Goal: Information Seeking & Learning: Learn about a topic

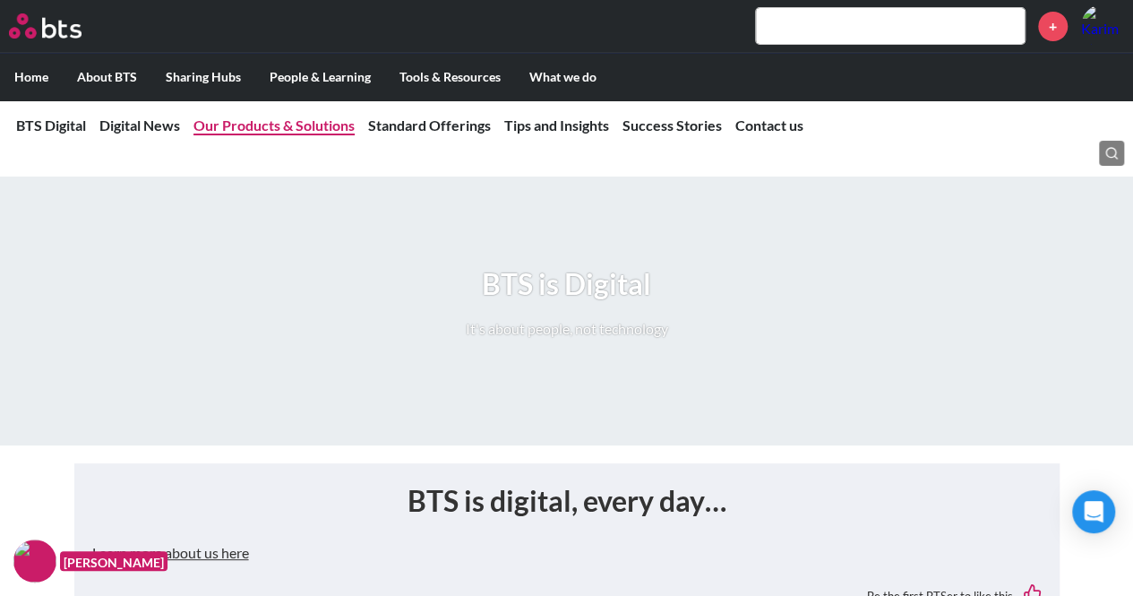
click at [311, 125] on link "Our Products & Solutions" at bounding box center [274, 124] width 161 height 17
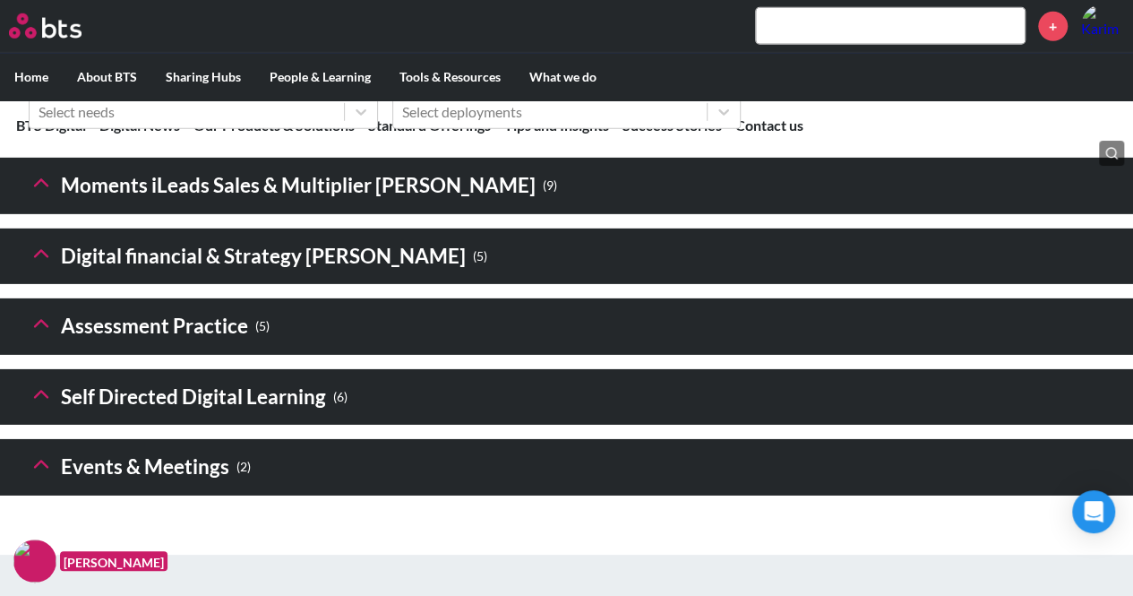
scroll to position [2760, 0]
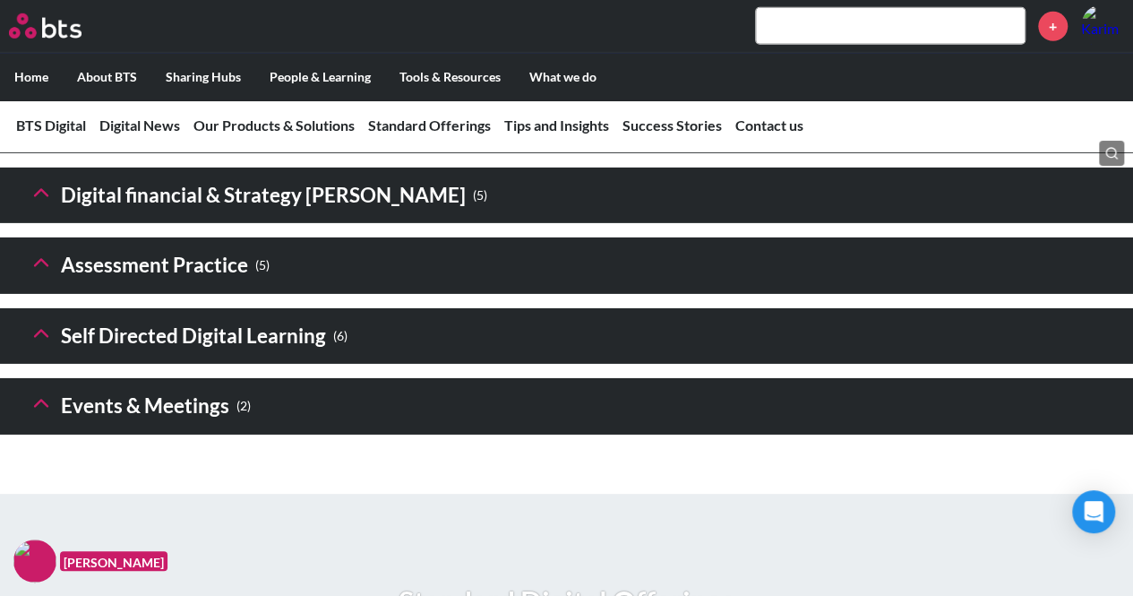
click at [48, 205] on icon at bounding box center [41, 192] width 25 height 25
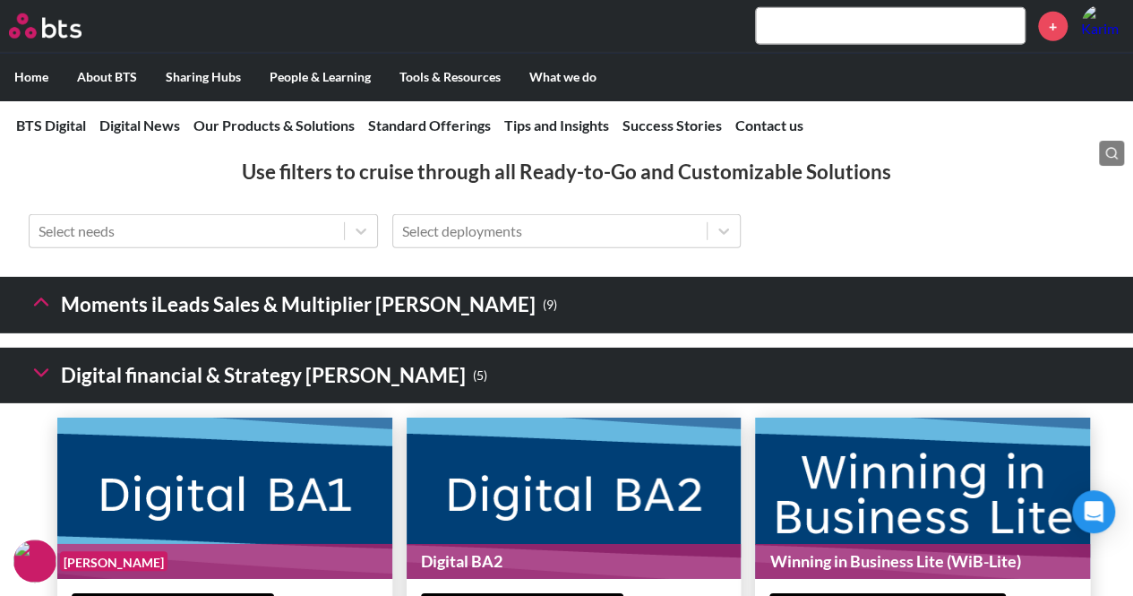
scroll to position [2579, 0]
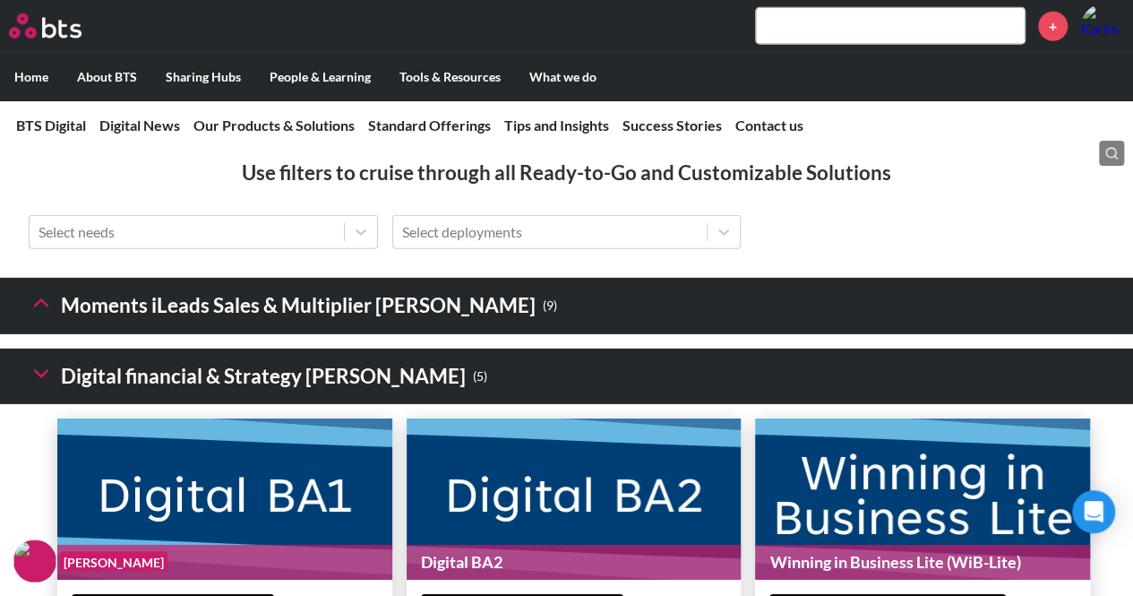
click at [50, 315] on icon at bounding box center [41, 302] width 25 height 25
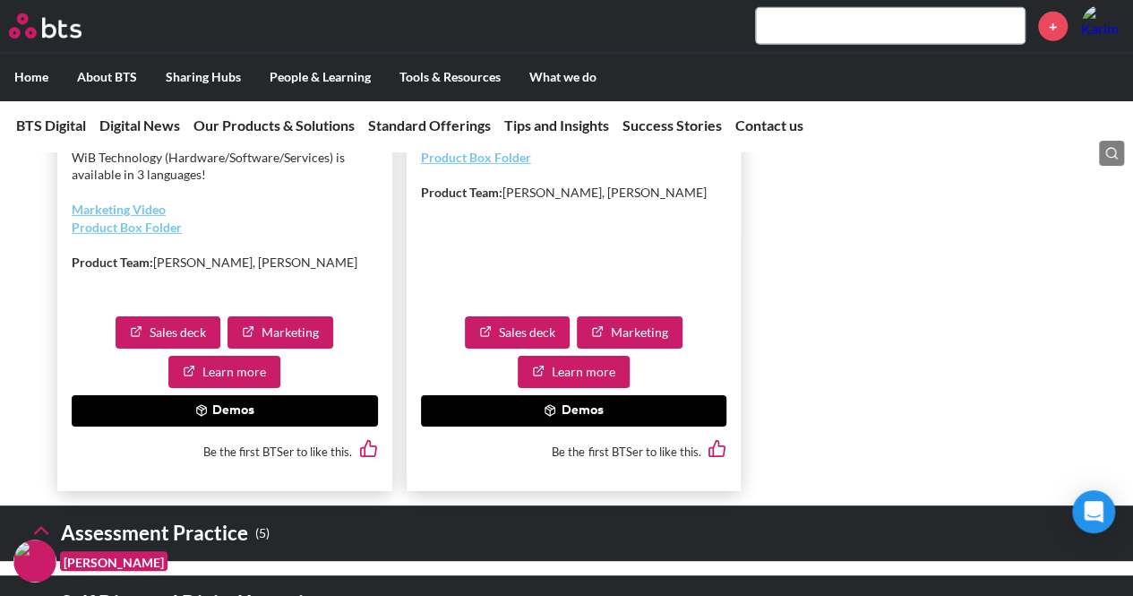
scroll to position [6478, 0]
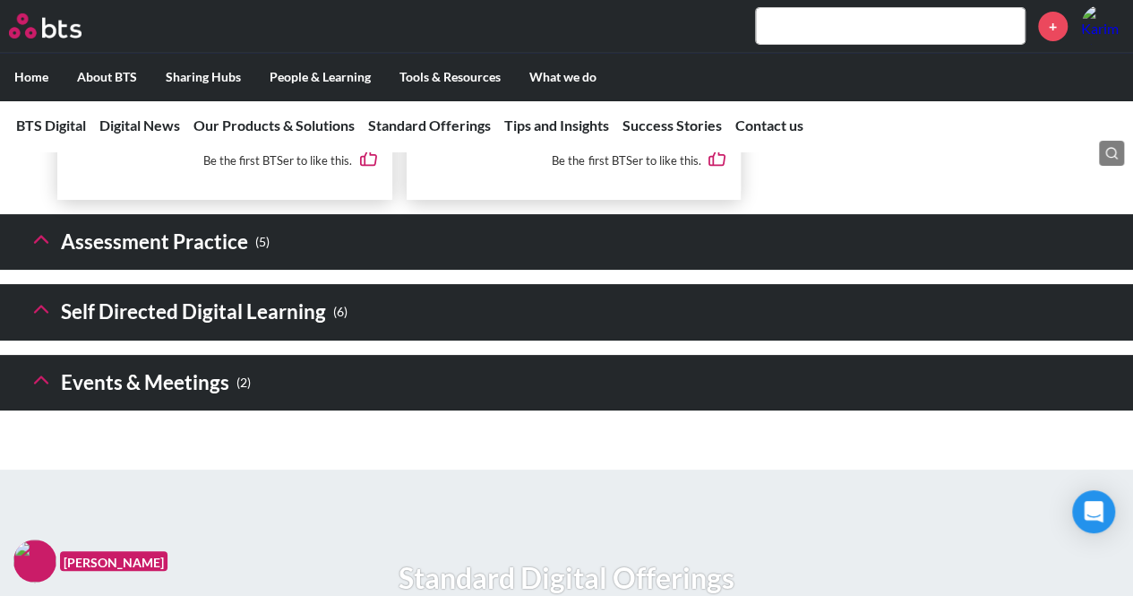
click at [99, 332] on h3 "Self Directed Digital Learning ( 6 )" at bounding box center [188, 312] width 319 height 39
click at [33, 322] on icon at bounding box center [41, 309] width 25 height 25
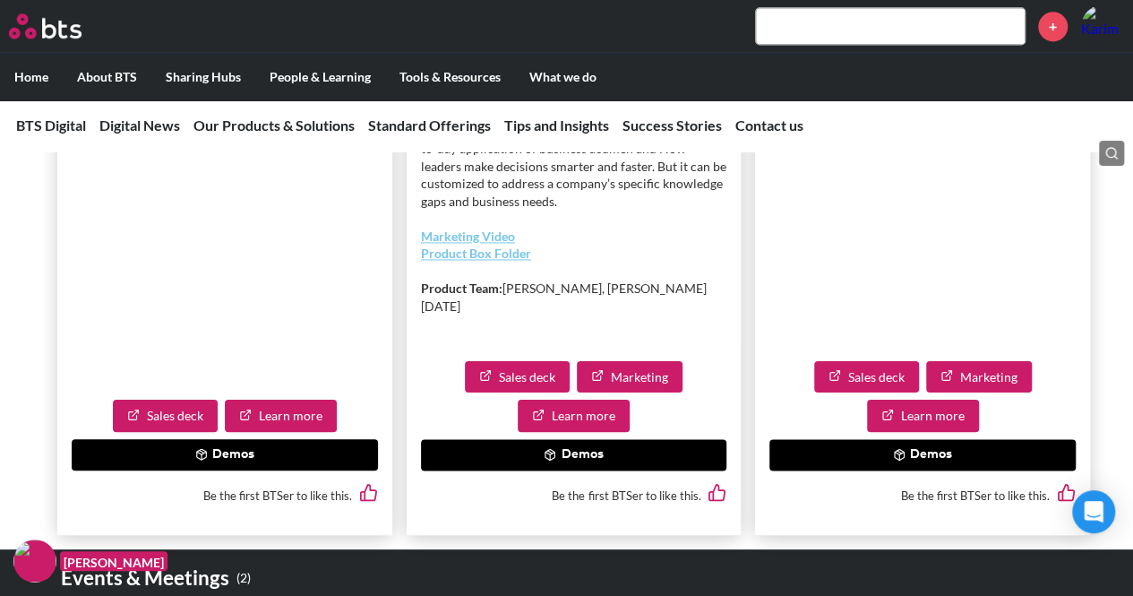
scroll to position [8039, 0]
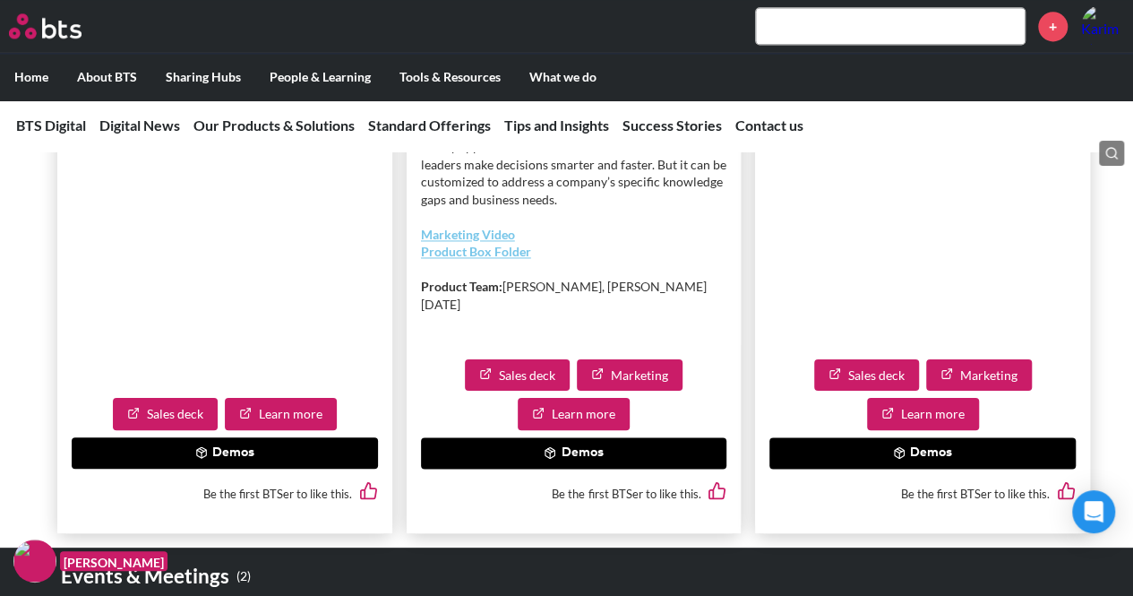
click at [593, 454] on button "Demos" at bounding box center [574, 453] width 306 height 32
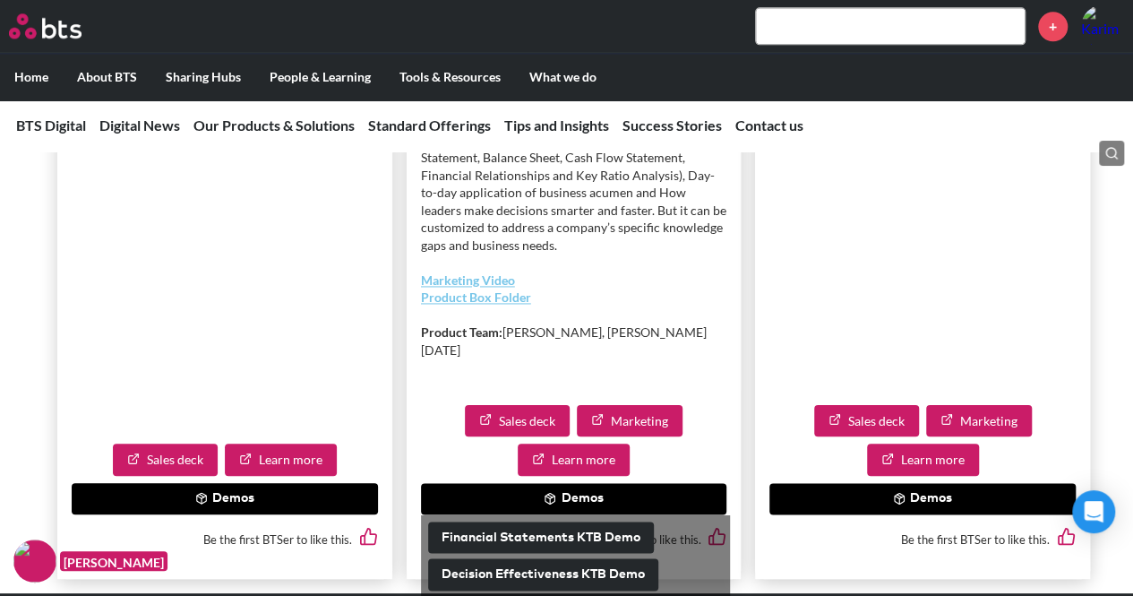
scroll to position [8041, 0]
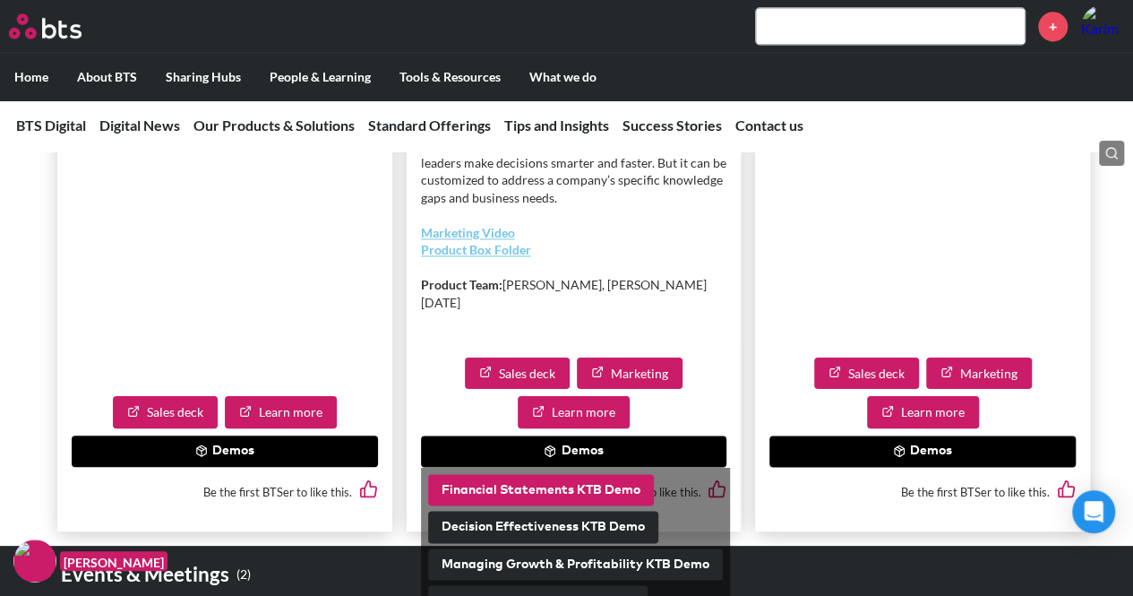
click at [597, 485] on button "Financial Statements KTB Demo" at bounding box center [541, 490] width 226 height 32
